Goal: Information Seeking & Learning: Learn about a topic

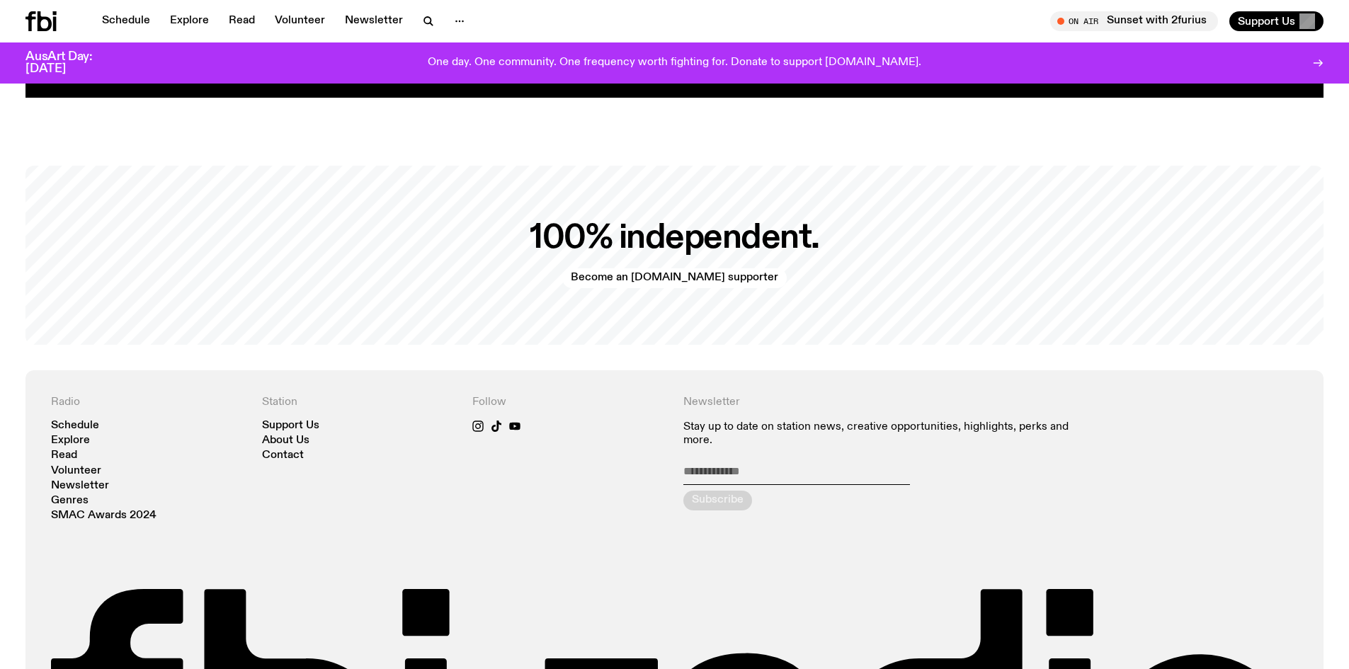
scroll to position [3325, 0]
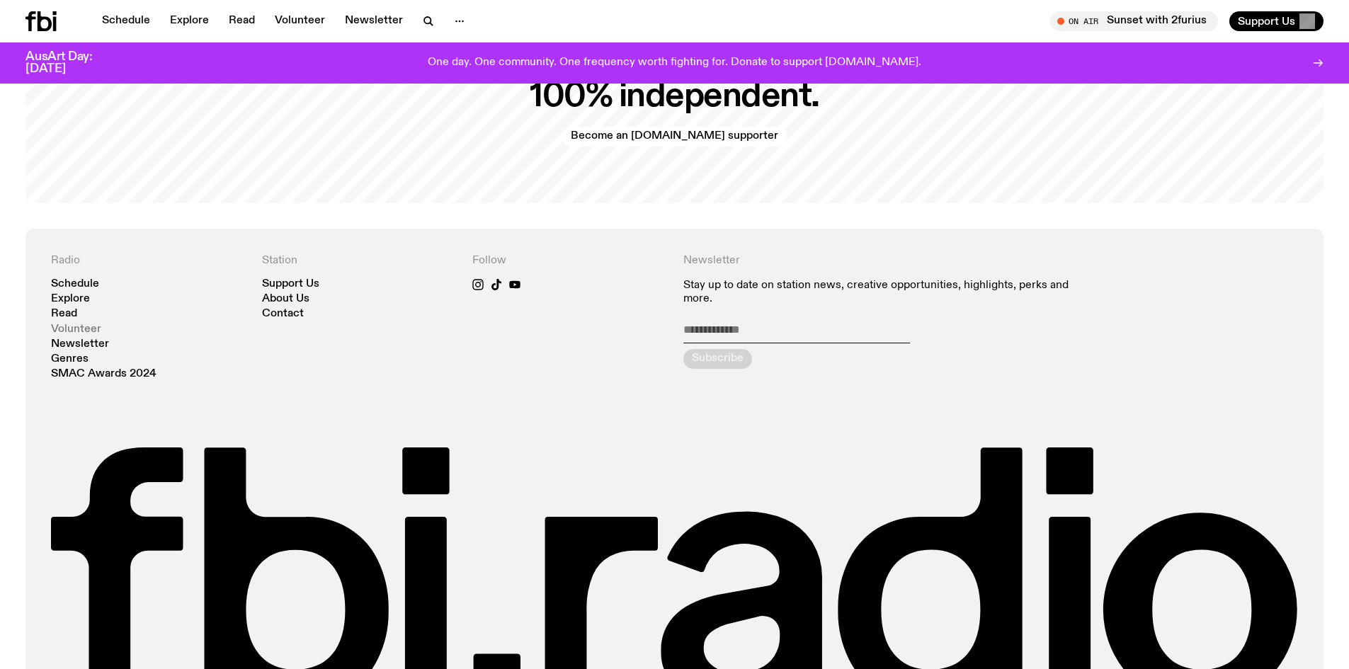
click at [89, 324] on link "Volunteer" at bounding box center [76, 329] width 50 height 11
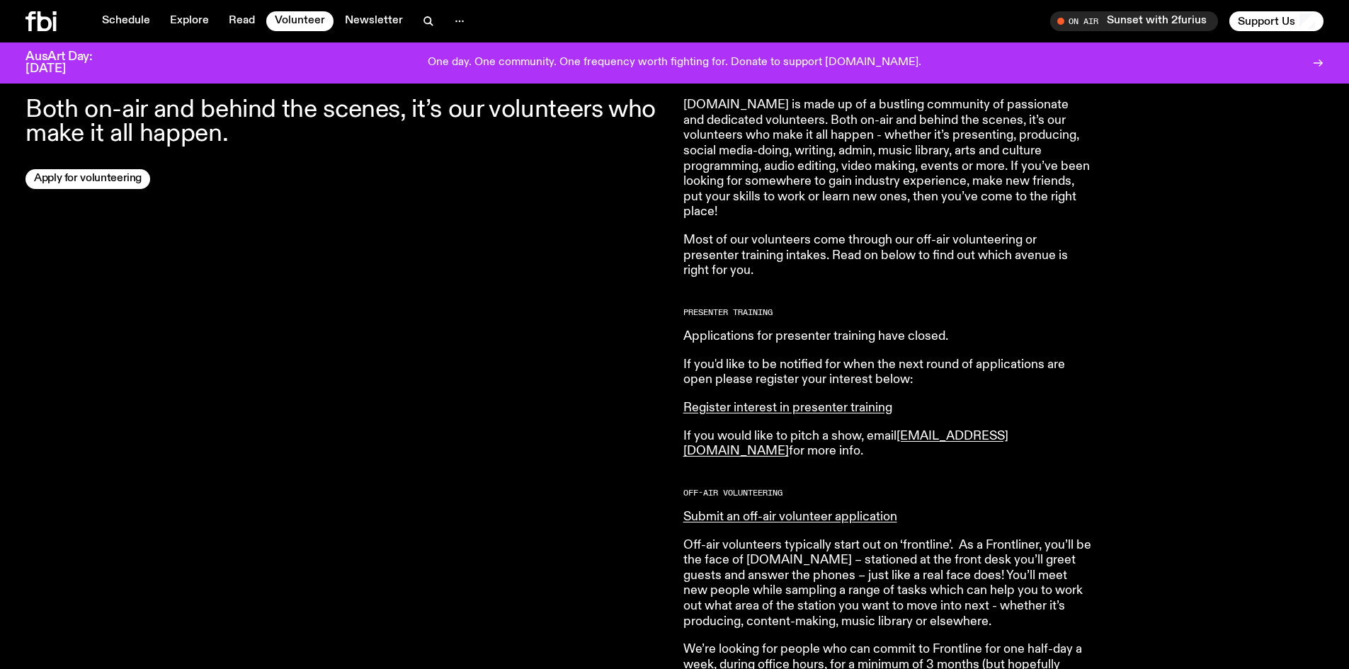
scroll to position [556, 0]
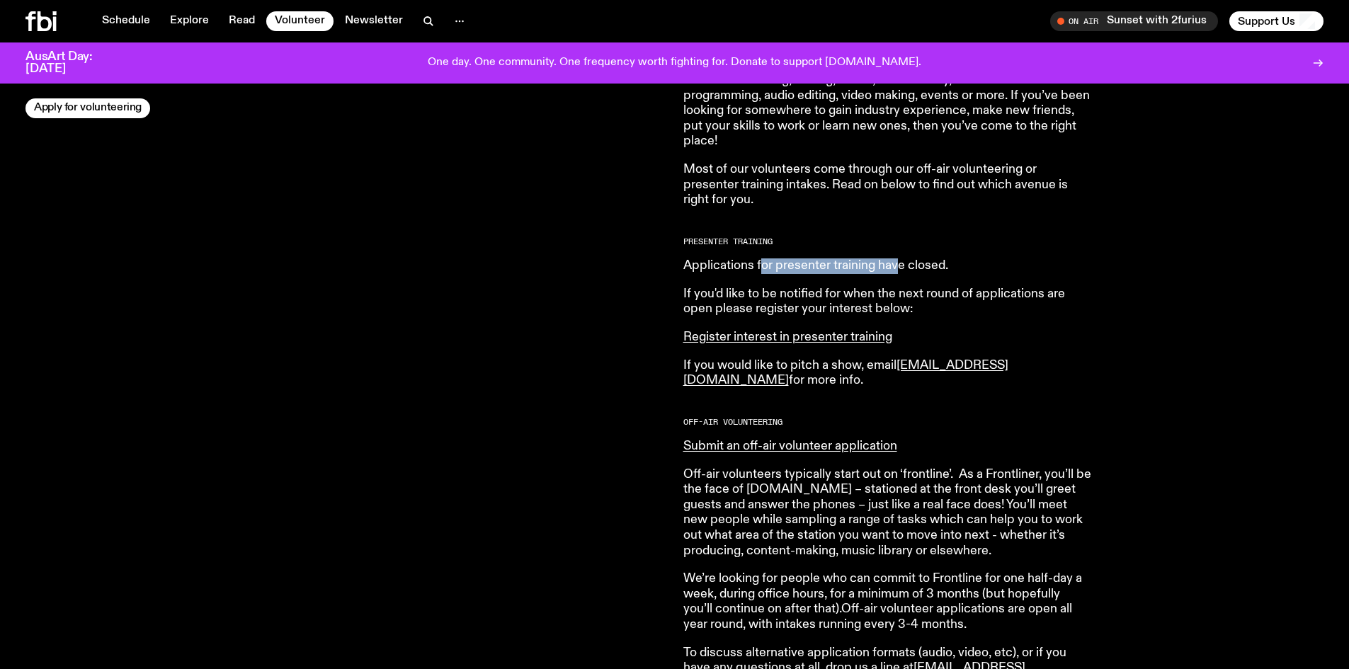
drag, startPoint x: 763, startPoint y: 272, endPoint x: 904, endPoint y: 263, distance: 141.9
click at [901, 262] on p "Applications for presenter training have closed." at bounding box center [887, 267] width 408 height 16
click at [994, 285] on article "[DOMAIN_NAME] is made up of a bustling community of passionate and dedicated vo…" at bounding box center [887, 481] width 408 height 909
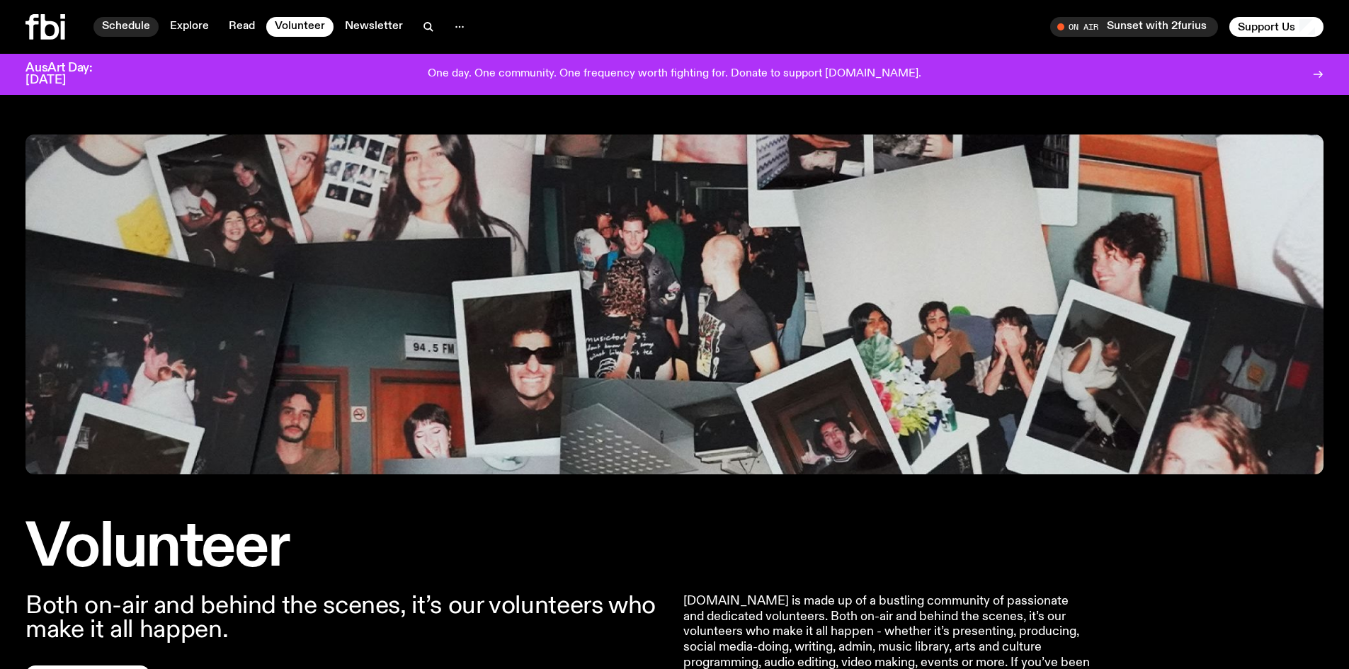
click at [133, 18] on link "Schedule" at bounding box center [125, 27] width 65 height 20
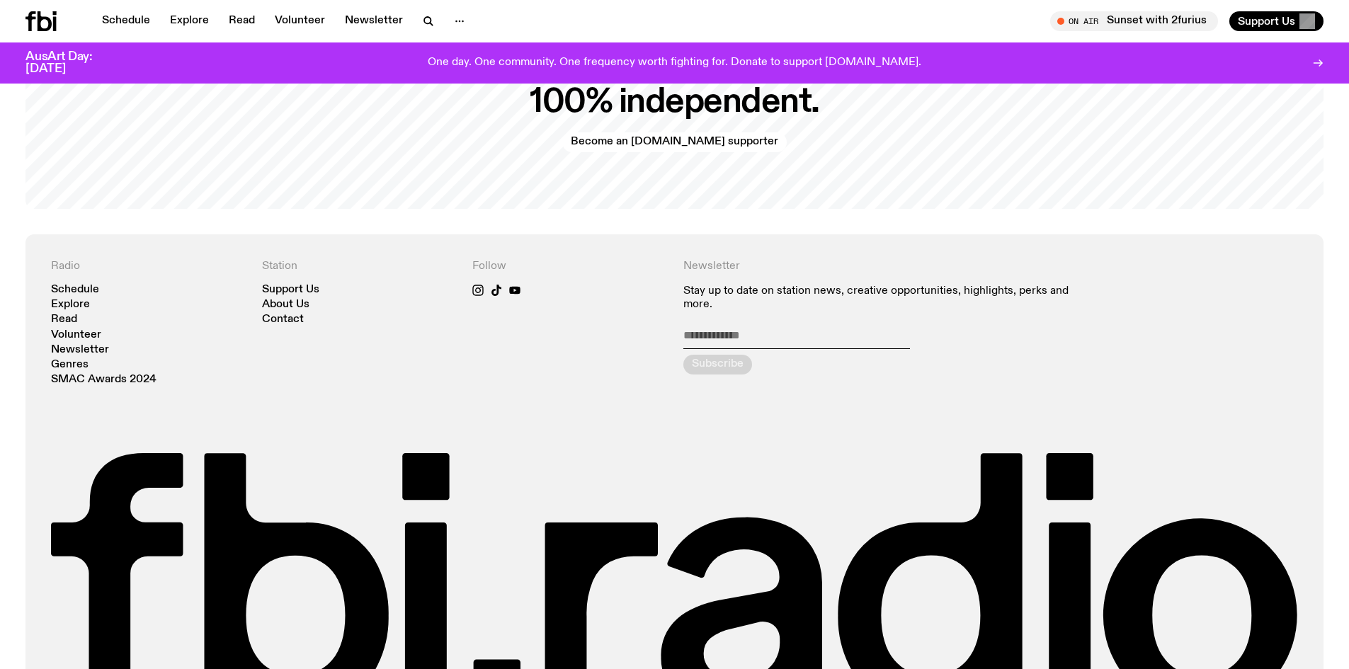
scroll to position [3314, 0]
